Goal: Check status

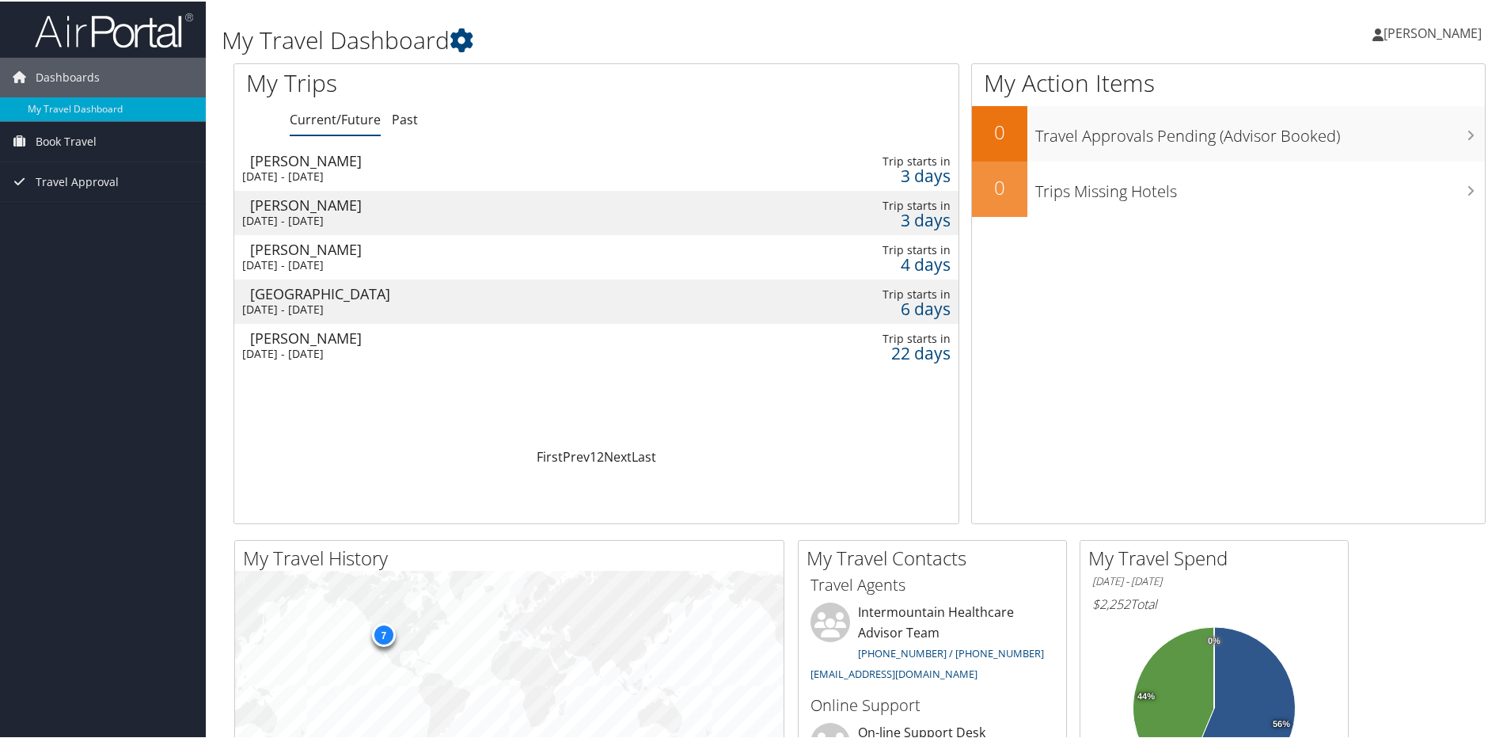
click at [384, 161] on div "[PERSON_NAME]" at bounding box center [480, 159] width 461 height 14
click at [429, 202] on div "Billings" at bounding box center [480, 203] width 461 height 14
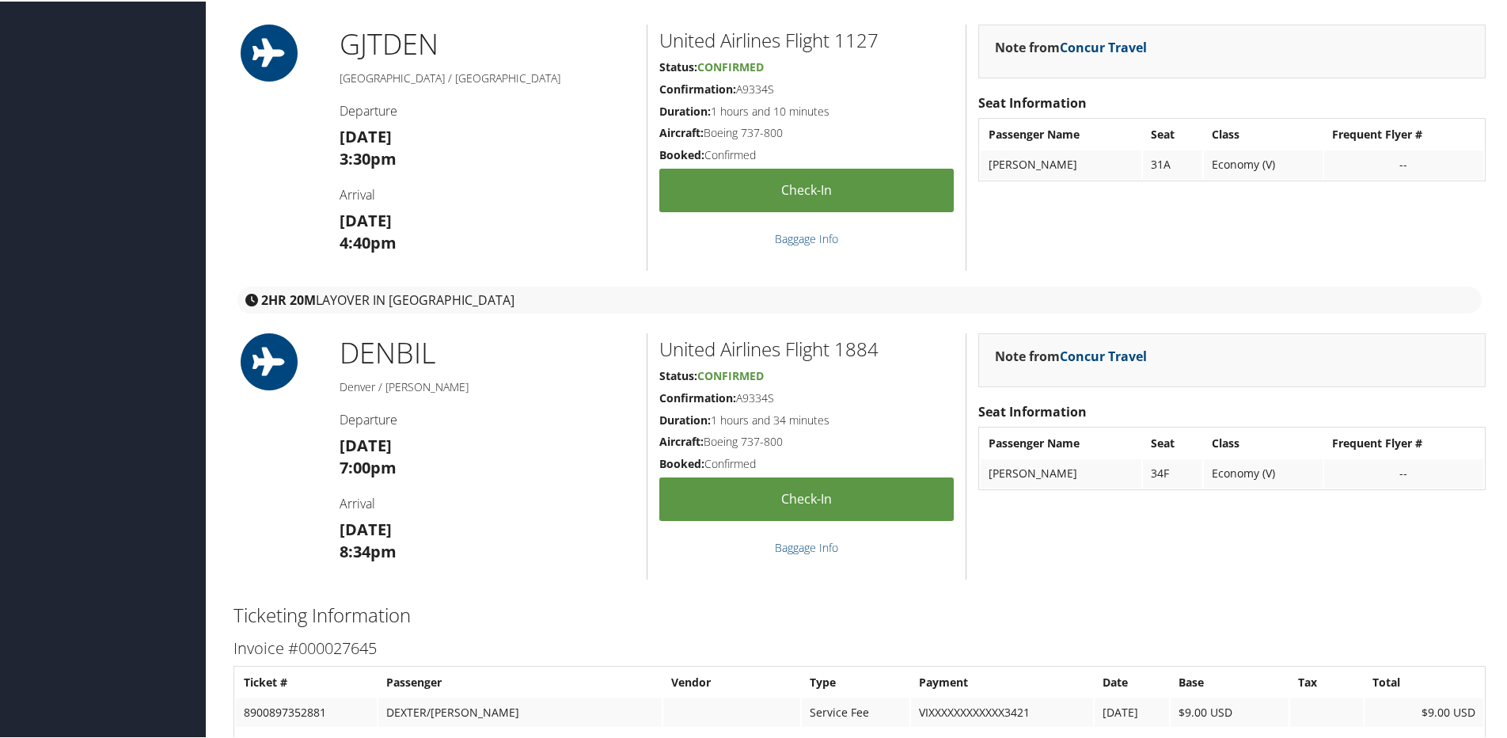
scroll to position [554, 0]
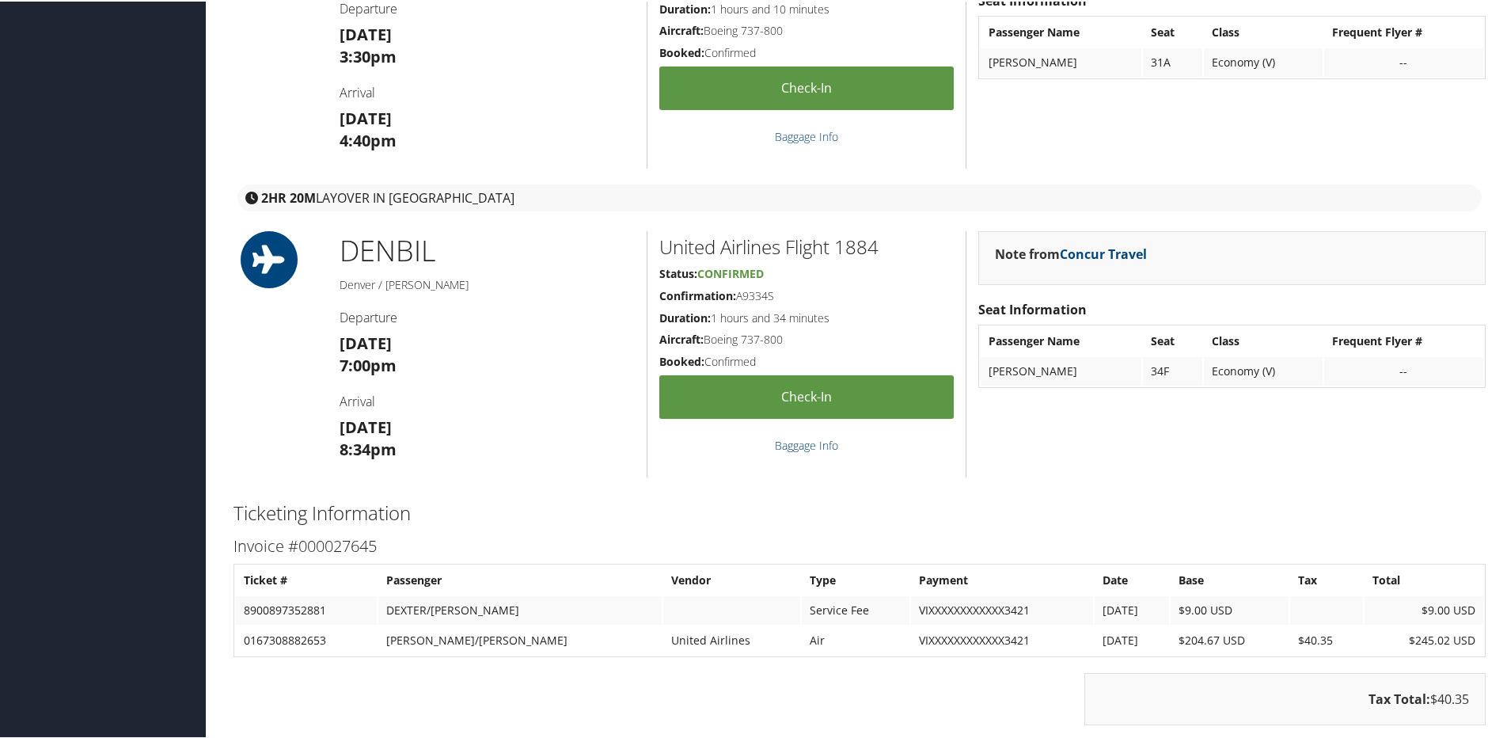
click at [795, 445] on link "Baggage Info" at bounding box center [806, 443] width 63 height 15
click at [803, 395] on link "Check-in" at bounding box center [806, 396] width 294 height 44
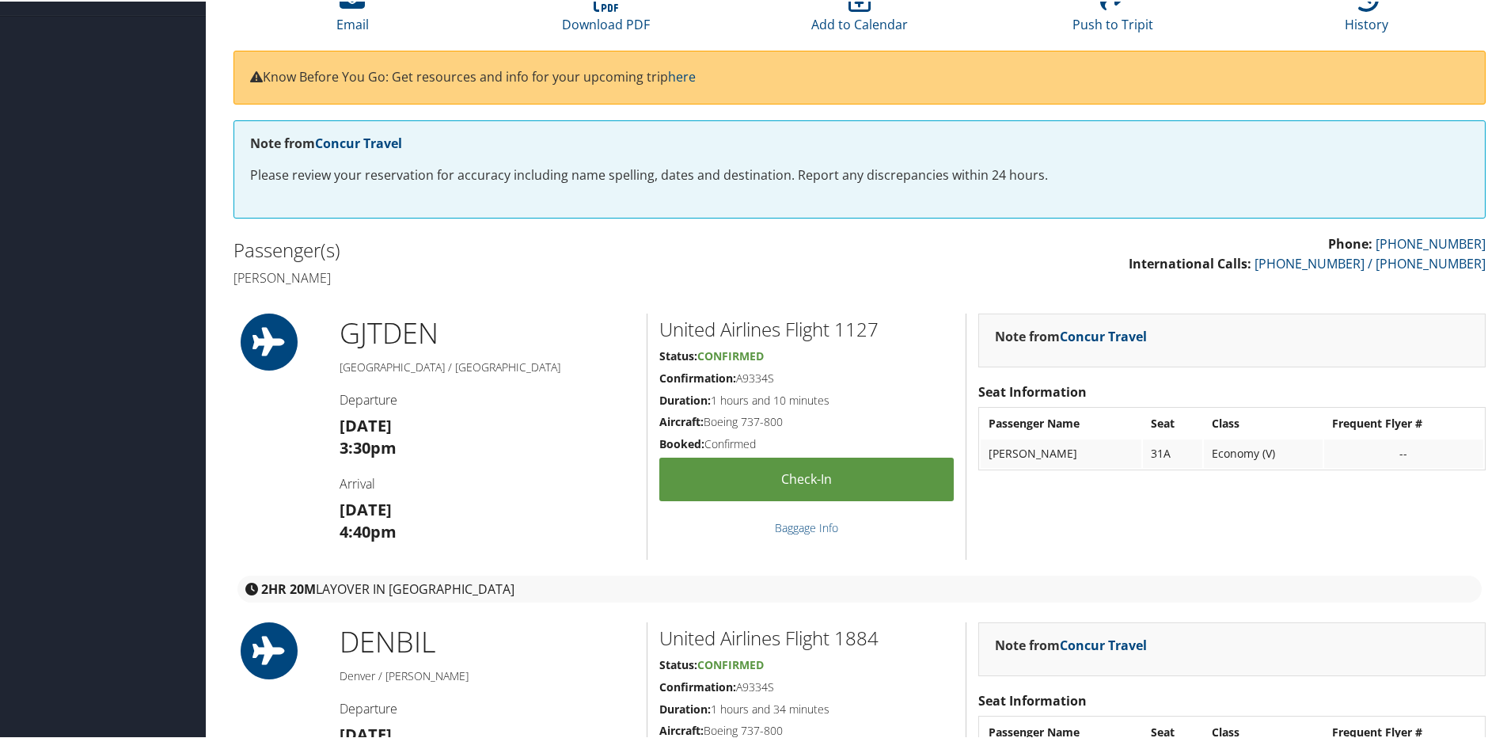
scroll to position [158, 0]
